Goal: Information Seeking & Learning: Learn about a topic

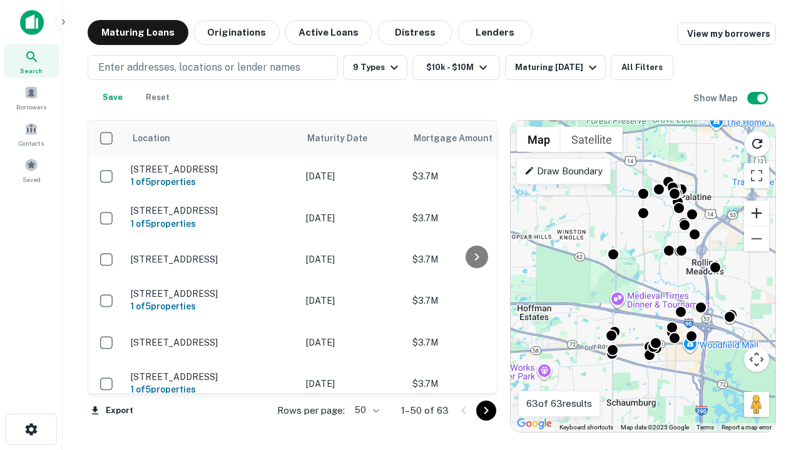
click at [756, 213] on button "Zoom in" at bounding box center [756, 213] width 25 height 25
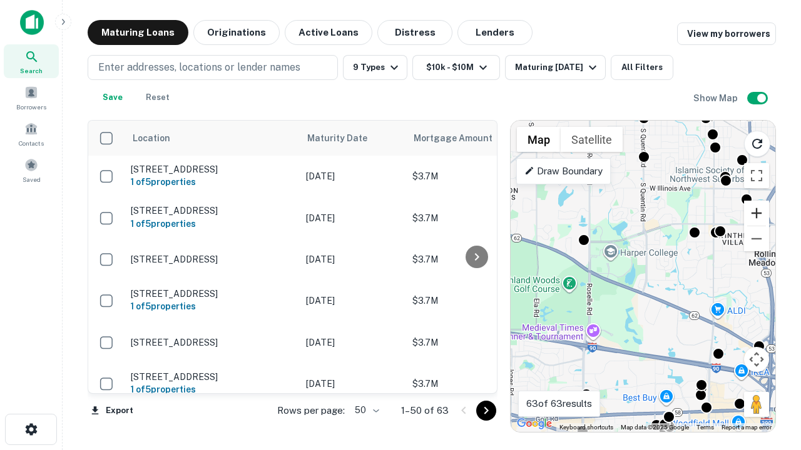
click at [756, 213] on button "Zoom in" at bounding box center [756, 213] width 25 height 25
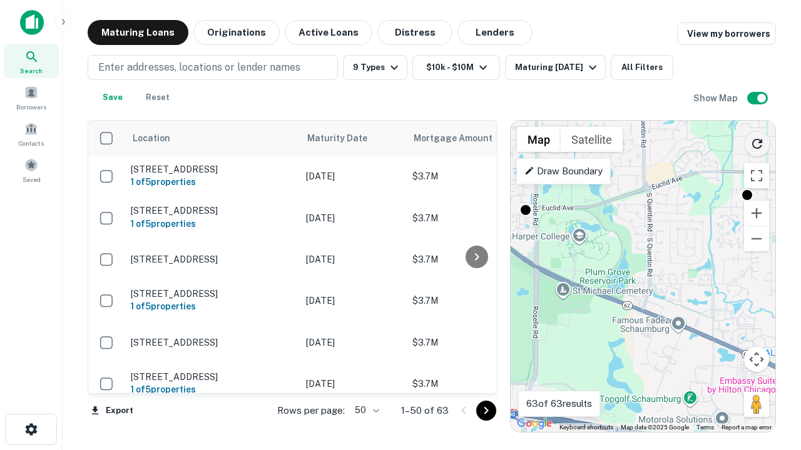
click at [757, 141] on icon "Reload search area" at bounding box center [756, 143] width 15 height 15
